Goal: Task Accomplishment & Management: Use online tool/utility

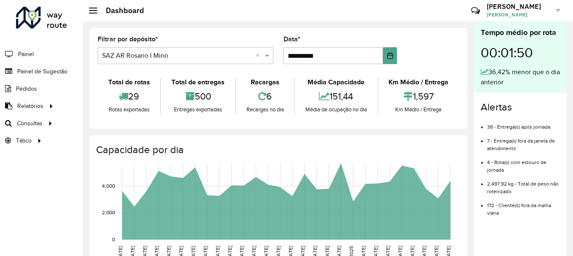
scroll to position [552, 0]
click at [120, 122] on span "Roteirização" at bounding box center [113, 123] width 34 height 9
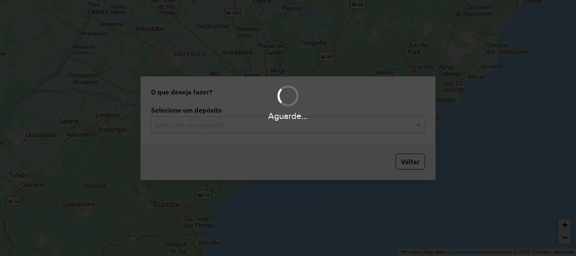
scroll to position [552, 0]
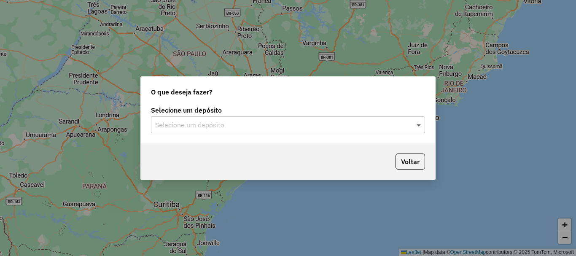
click at [418, 123] on span at bounding box center [419, 125] width 11 height 10
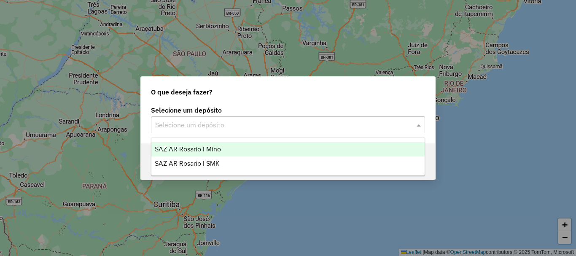
click at [212, 149] on span "SAZ AR Rosario I Mino" at bounding box center [188, 148] width 66 height 7
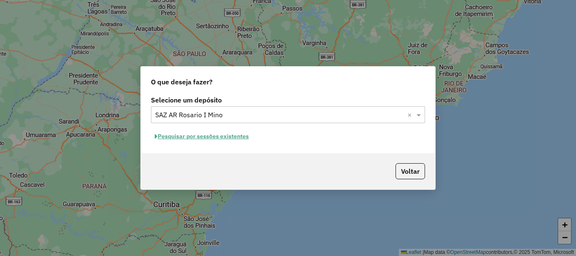
click at [214, 137] on button "Pesquisar por sessões existentes" at bounding box center [202, 136] width 102 height 13
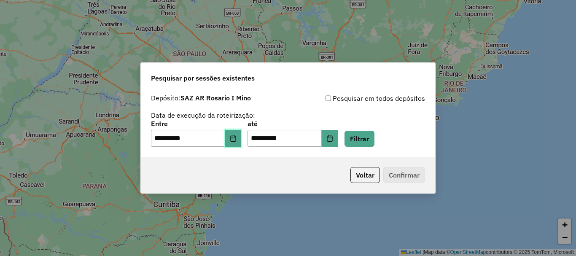
click at [236, 140] on icon "Choose Date" at bounding box center [233, 138] width 7 height 7
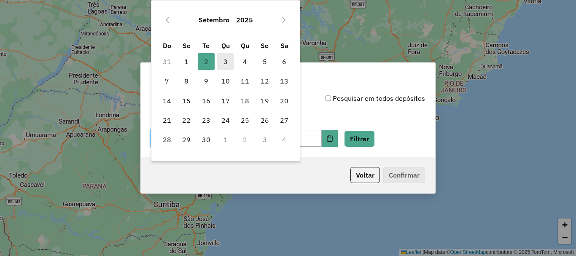
click at [226, 58] on span "3" at bounding box center [225, 61] width 17 height 17
type input "**********"
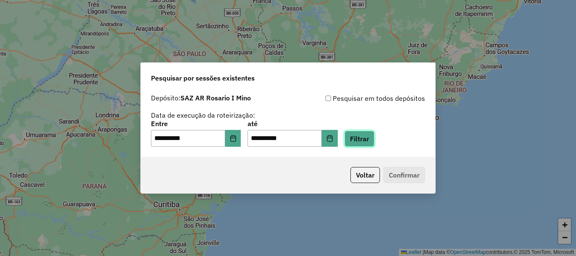
click at [370, 136] on button "Filtrar" at bounding box center [359, 139] width 30 height 16
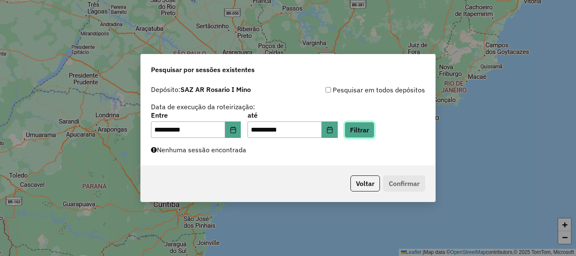
click at [370, 134] on button "Filtrar" at bounding box center [359, 130] width 30 height 16
click at [374, 131] on button "Filtrar" at bounding box center [359, 130] width 30 height 16
click at [366, 133] on button "Filtrar" at bounding box center [359, 130] width 30 height 16
click at [374, 130] on button "Filtrar" at bounding box center [359, 130] width 30 height 16
click at [374, 126] on button "Filtrar" at bounding box center [359, 130] width 30 height 16
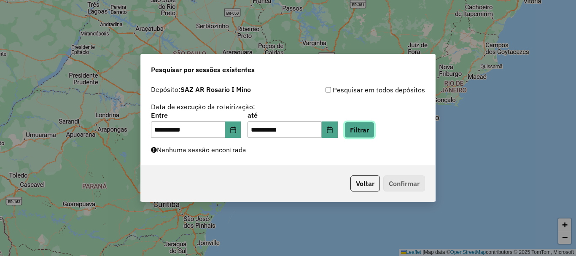
click at [372, 132] on button "Filtrar" at bounding box center [359, 130] width 30 height 16
click at [374, 126] on button "Filtrar" at bounding box center [359, 130] width 30 height 16
click at [374, 127] on button "Filtrar" at bounding box center [359, 130] width 30 height 16
click at [365, 128] on button "Filtrar" at bounding box center [359, 130] width 30 height 16
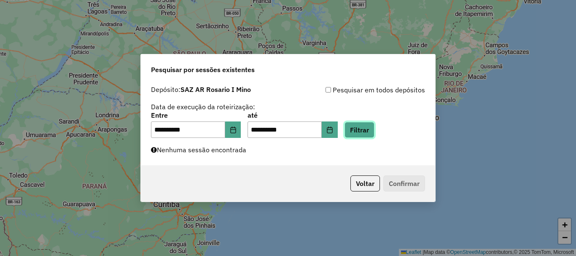
click at [365, 128] on button "Filtrar" at bounding box center [359, 130] width 30 height 16
click at [371, 128] on button "Filtrar" at bounding box center [359, 130] width 30 height 16
click at [374, 130] on button "Filtrar" at bounding box center [359, 130] width 30 height 16
click at [374, 127] on button "Filtrar" at bounding box center [359, 130] width 30 height 16
click at [374, 132] on button "Filtrar" at bounding box center [359, 130] width 30 height 16
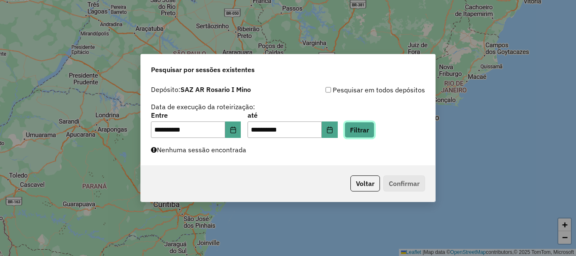
click at [374, 126] on button "Filtrar" at bounding box center [359, 130] width 30 height 16
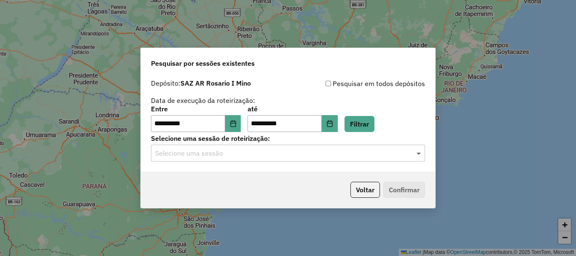
click at [417, 155] on span at bounding box center [419, 153] width 11 height 10
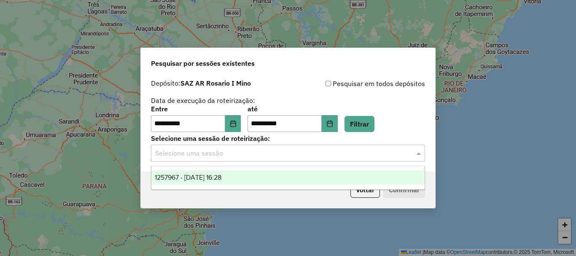
click at [217, 178] on span "1257967 - 03/09/2025 16:28" at bounding box center [188, 177] width 67 height 7
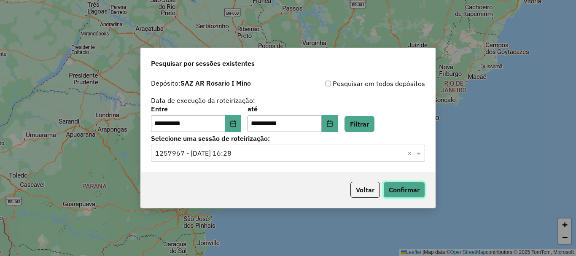
click at [409, 192] on button "Confirmar" at bounding box center [404, 190] width 42 height 16
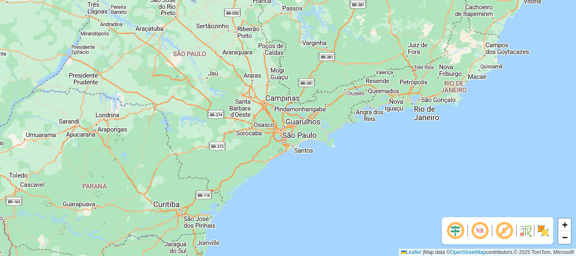
scroll to position [552, 0]
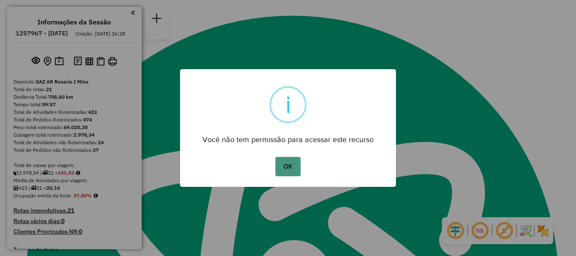
click at [285, 169] on button "OK" at bounding box center [287, 166] width 25 height 19
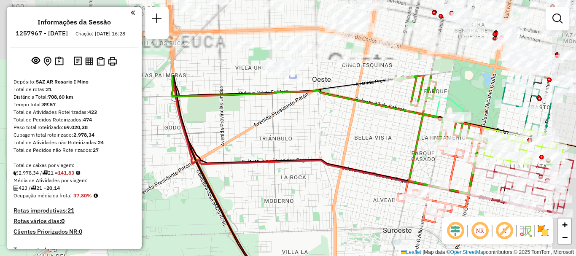
drag, startPoint x: 319, startPoint y: 178, endPoint x: 312, endPoint y: 195, distance: 17.8
click at [312, 195] on div "Janela de atendimento Grade de atendimento Capacidade Transportadoras Veículos …" at bounding box center [288, 128] width 576 height 256
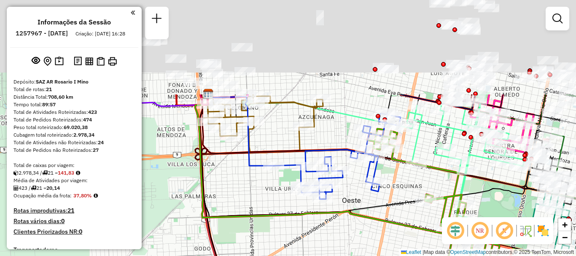
drag, startPoint x: 335, startPoint y: 109, endPoint x: 393, endPoint y: 249, distance: 151.7
click at [385, 246] on div "Janela de atendimento Grade de atendimento Capacidade Transportadoras Veículos …" at bounding box center [288, 128] width 576 height 256
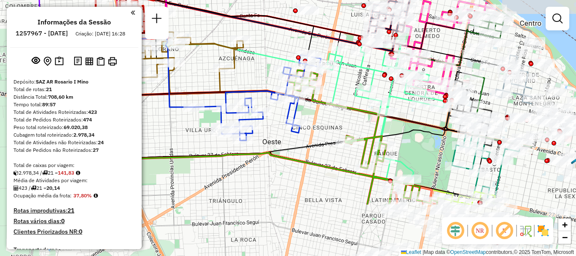
drag, startPoint x: 329, startPoint y: 133, endPoint x: 223, endPoint y: 52, distance: 133.2
click at [224, 52] on div "Janela de atendimento Grade de atendimento Capacidade Transportadoras Veículos …" at bounding box center [288, 128] width 576 height 256
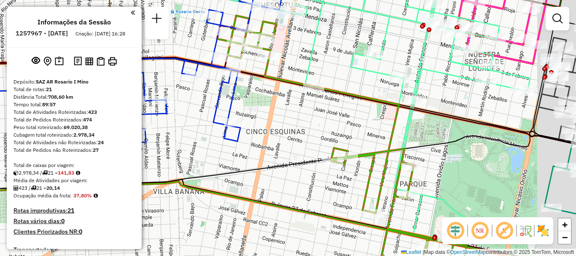
drag, startPoint x: 281, startPoint y: 73, endPoint x: 174, endPoint y: 110, distance: 113.7
click at [178, 78] on div "Janela de atendimento Grade de atendimento Capacidade Transportadoras Veículos …" at bounding box center [288, 128] width 576 height 256
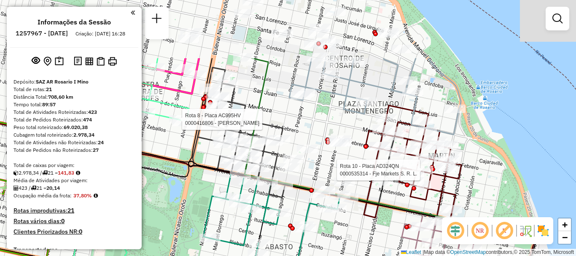
drag, startPoint x: 422, startPoint y: 90, endPoint x: 426, endPoint y: 174, distance: 83.9
click at [426, 174] on div at bounding box center [422, 170] width 21 height 8
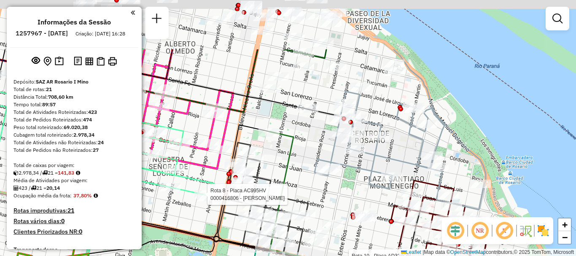
click at [383, 145] on div "Rota 8 - Placa AC995HV 0000416806 - ANDINO VALERIA Rota 10 - Placa AD324QN 0000…" at bounding box center [288, 128] width 576 height 256
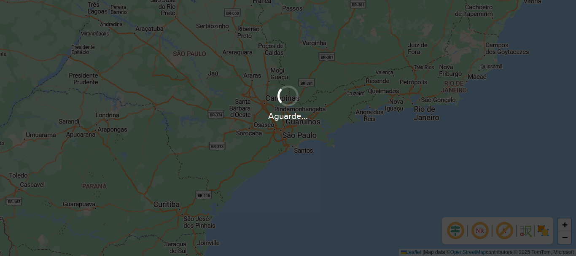
scroll to position [552, 0]
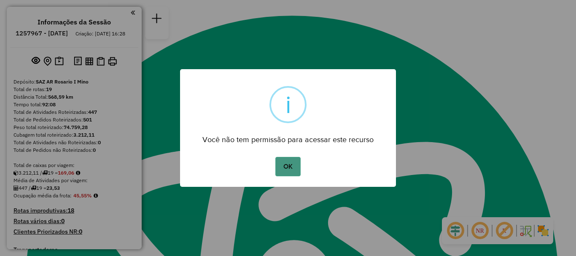
click at [285, 169] on button "OK" at bounding box center [287, 166] width 25 height 19
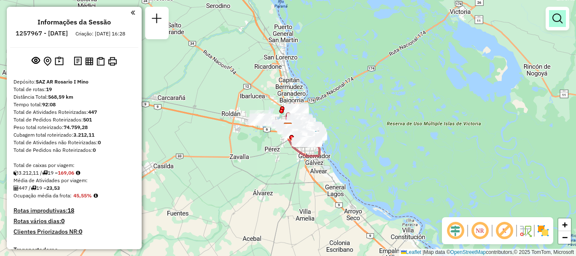
click at [552, 20] on em at bounding box center [557, 18] width 10 height 10
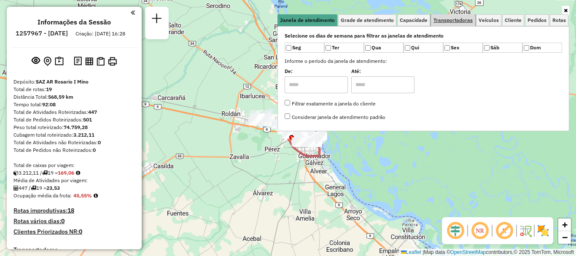
click at [460, 21] on span "Transportadoras" at bounding box center [452, 20] width 39 height 5
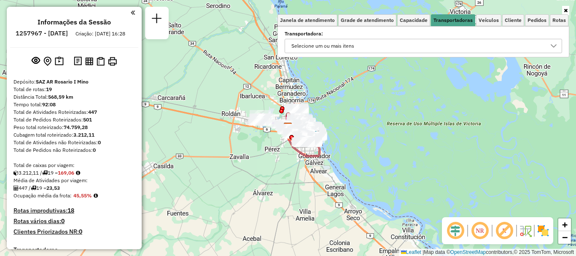
click at [555, 41] on div at bounding box center [553, 45] width 16 height 13
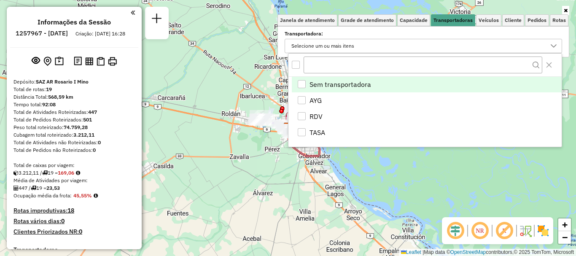
scroll to position [5, 29]
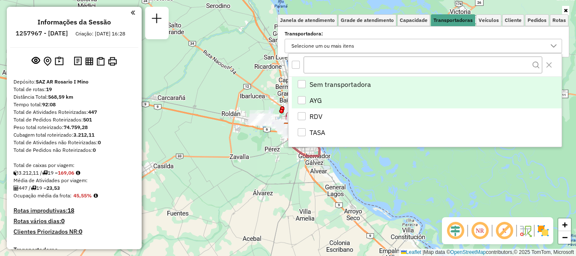
click at [299, 99] on div "AYG" at bounding box center [301, 100] width 8 height 8
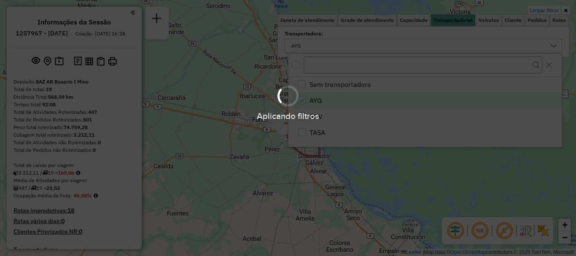
click at [368, 169] on hb-app "Aplicando filtros Pop-up bloqueado! Seu navegador bloqueou automáticamente a ab…" at bounding box center [288, 128] width 576 height 256
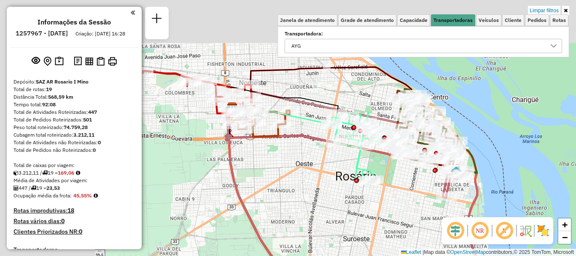
drag, startPoint x: 188, startPoint y: 108, endPoint x: 348, endPoint y: 232, distance: 202.7
click at [348, 232] on div "Limpar filtros Janela de atendimento Grade de atendimento Capacidade Transporta…" at bounding box center [288, 128] width 576 height 256
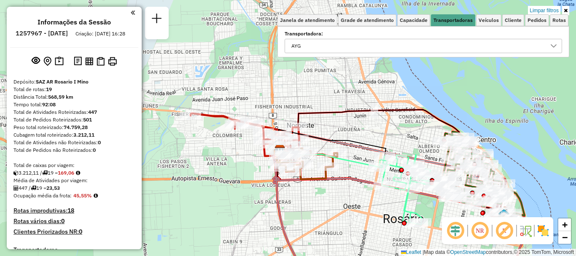
drag, startPoint x: 327, startPoint y: 201, endPoint x: 247, endPoint y: 166, distance: 88.1
click at [249, 167] on div "Limpar filtros Janela de atendimento Grade de atendimento Capacidade Transporta…" at bounding box center [288, 128] width 576 height 256
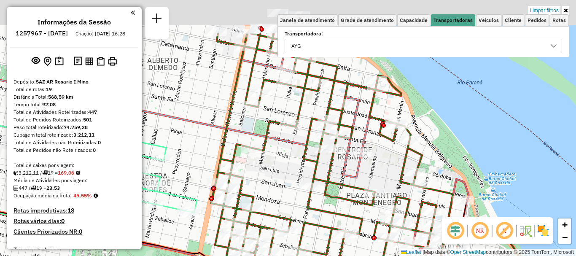
drag, startPoint x: 402, startPoint y: 202, endPoint x: 417, endPoint y: 229, distance: 31.1
click at [417, 229] on icon at bounding box center [377, 185] width 332 height 304
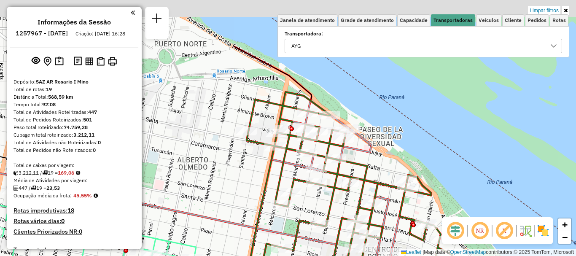
drag, startPoint x: 389, startPoint y: 217, endPoint x: 391, endPoint y: 225, distance: 9.1
click at [391, 225] on div "Rota 19 - Placa AC995HY 0000435650 - BASSO FRANCO Limpar filtros Janela de aten…" at bounding box center [288, 128] width 576 height 256
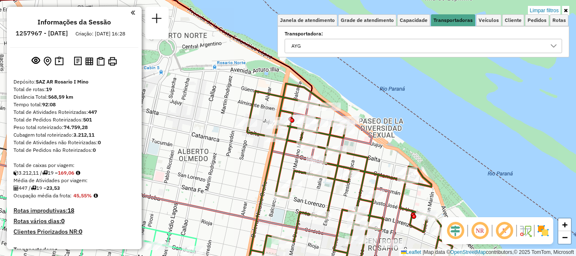
drag, startPoint x: 377, startPoint y: 188, endPoint x: 376, endPoint y: 134, distance: 53.9
click at [377, 143] on icon at bounding box center [349, 177] width 206 height 189
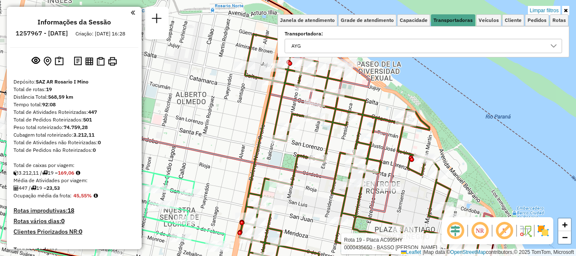
drag, startPoint x: 383, startPoint y: 191, endPoint x: 384, endPoint y: 78, distance: 112.9
click at [384, 182] on div at bounding box center [389, 186] width 21 height 8
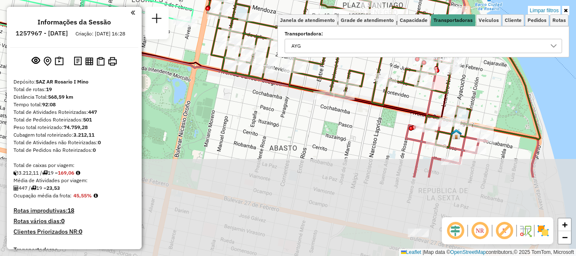
drag, startPoint x: 401, startPoint y: 96, endPoint x: 393, endPoint y: 61, distance: 35.9
click at [396, 75] on div "Rota 19 - Placa AC995HY 0000435650 - BASSO FRANCO Rota 9 - Placa AD344QG 000046…" at bounding box center [288, 128] width 576 height 256
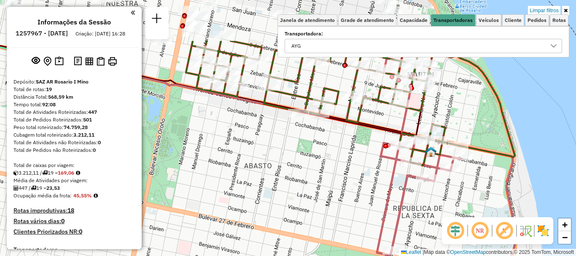
drag, startPoint x: 388, startPoint y: 167, endPoint x: 383, endPoint y: 220, distance: 53.8
click at [383, 220] on icon at bounding box center [419, 148] width 84 height 214
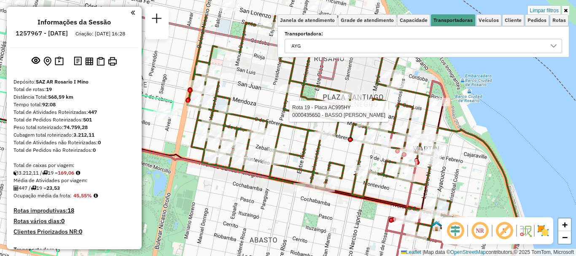
drag, startPoint x: 389, startPoint y: 183, endPoint x: 391, endPoint y: 195, distance: 11.6
click at [391, 195] on div "Rota 19 - Placa AC995HY 0000435650 - BASSO FRANCO Limpar filtros Janela de aten…" at bounding box center [288, 128] width 576 height 256
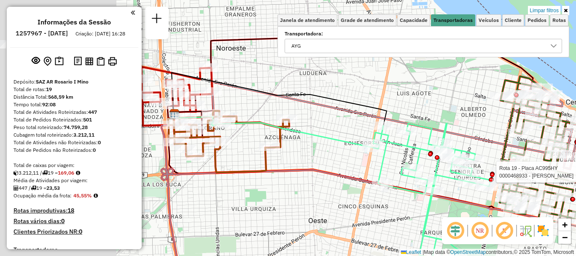
drag, startPoint x: 282, startPoint y: 121, endPoint x: 472, endPoint y: 110, distance: 190.0
click at [472, 110] on div "Rota 19 - Placa AC995HY 0000468933 - Gonzalez Farias Luis Gabriel Limpar filtro…" at bounding box center [288, 128] width 576 height 256
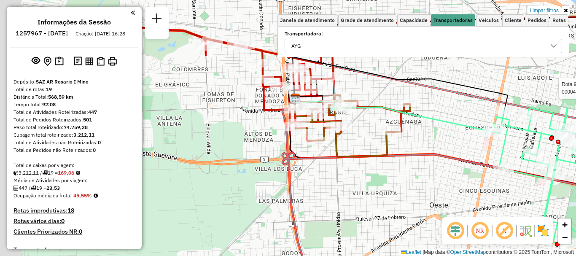
drag, startPoint x: 425, startPoint y: 161, endPoint x: 436, endPoint y: 158, distance: 10.8
click at [436, 158] on icon at bounding box center [517, 183] width 470 height 168
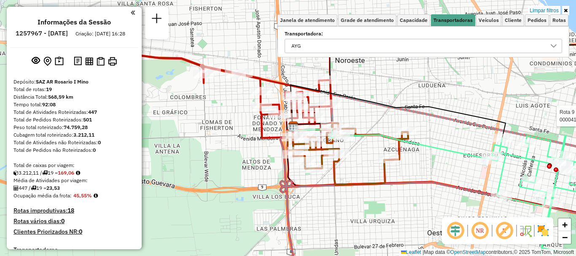
drag, startPoint x: 344, startPoint y: 156, endPoint x: 341, endPoint y: 185, distance: 28.8
click at [341, 185] on icon at bounding box center [347, 154] width 121 height 62
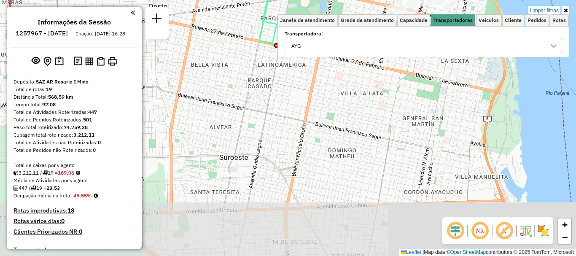
drag, startPoint x: 423, startPoint y: 199, endPoint x: 145, endPoint y: -27, distance: 358.5
click at [145, 0] on html "Aplicando filtros Pop-up bloqueado! Seu navegador bloqueou automáticamente a ab…" at bounding box center [288, 128] width 576 height 256
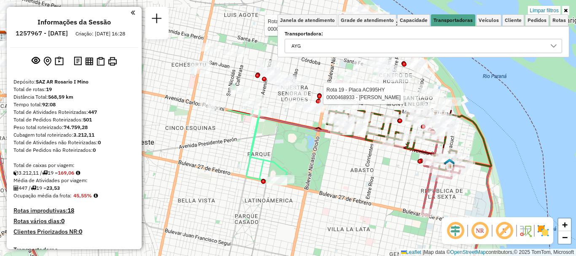
drag, startPoint x: 311, startPoint y: 87, endPoint x: 298, endPoint y: 223, distance: 136.7
click at [298, 223] on div "Rota 19 - Placa AC995HY 0000468933 - Gonzalez Farias Luis Gabriel Rota 9 - Plac…" at bounding box center [288, 128] width 576 height 256
